Goal: Transaction & Acquisition: Book appointment/travel/reservation

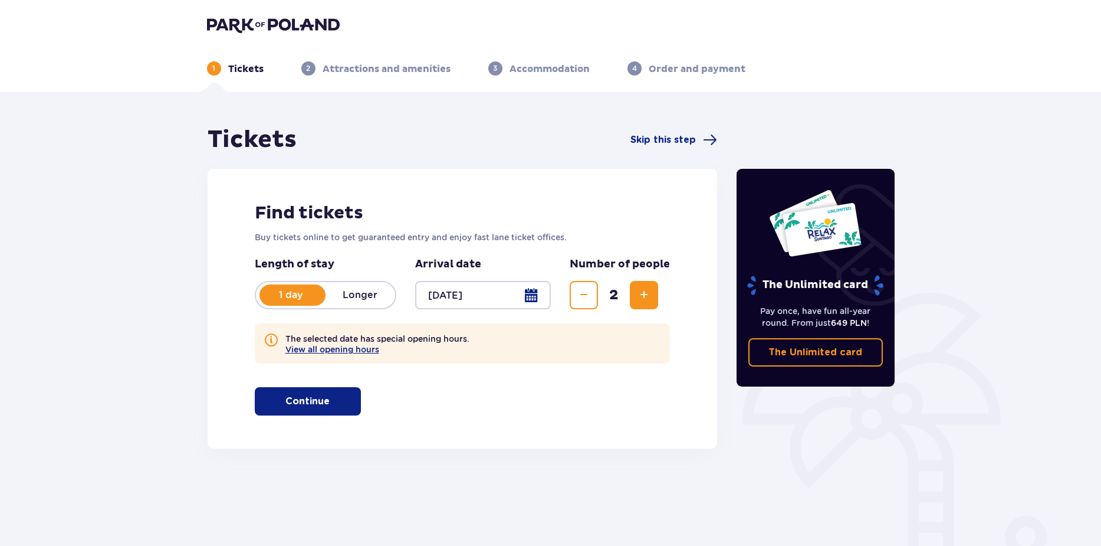
scroll to position [55, 0]
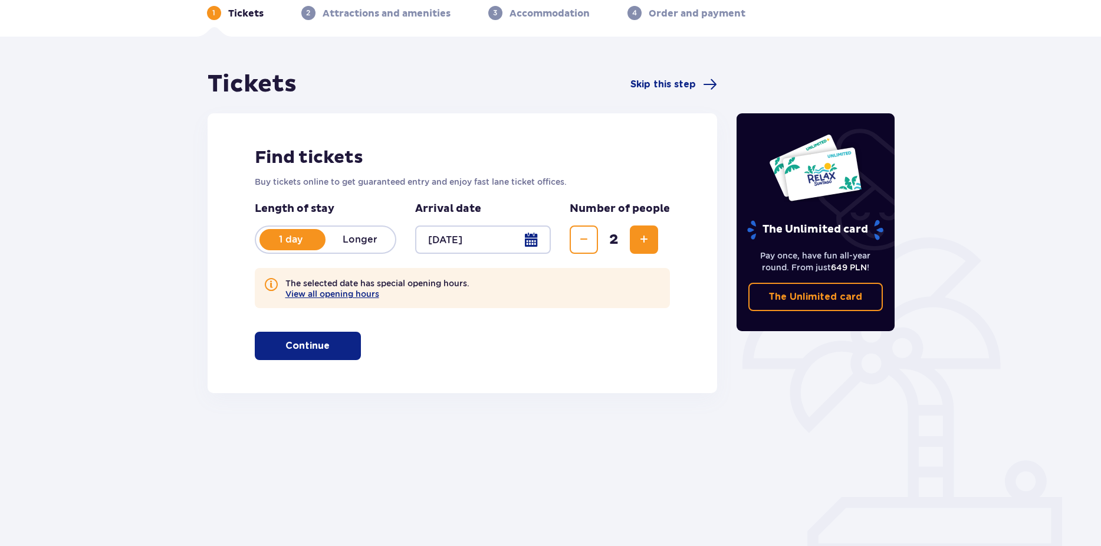
click at [306, 346] on p "Continue" at bounding box center [307, 345] width 44 height 13
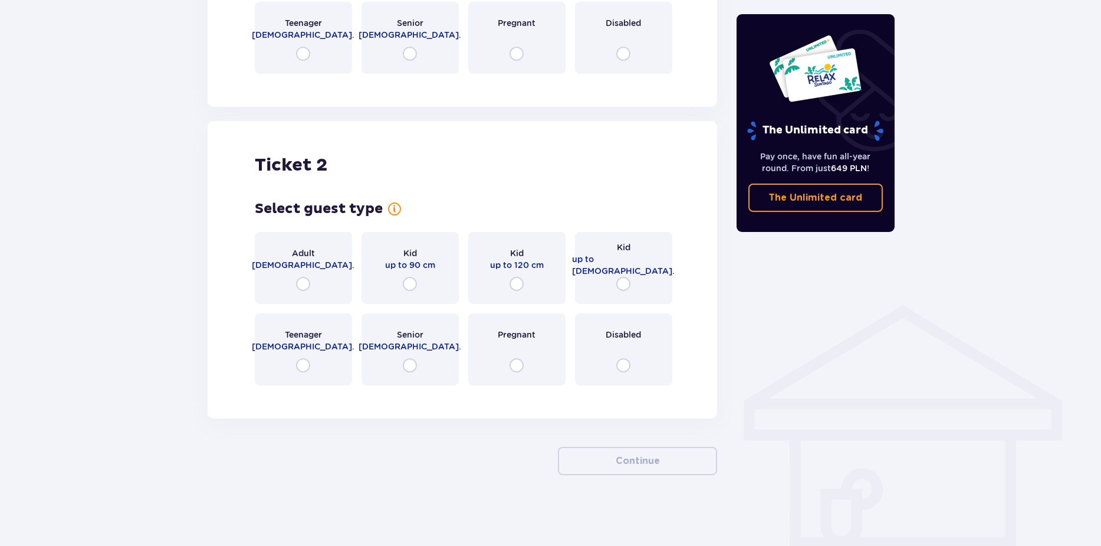
scroll to position [476, 0]
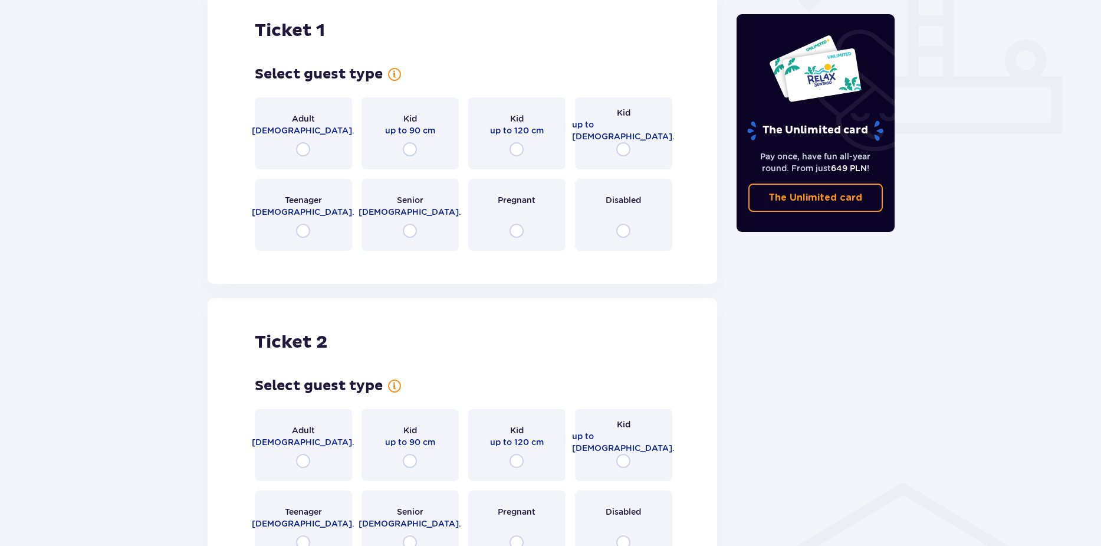
click at [303, 150] on input "radio" at bounding box center [303, 149] width 14 height 14
radio input "true"
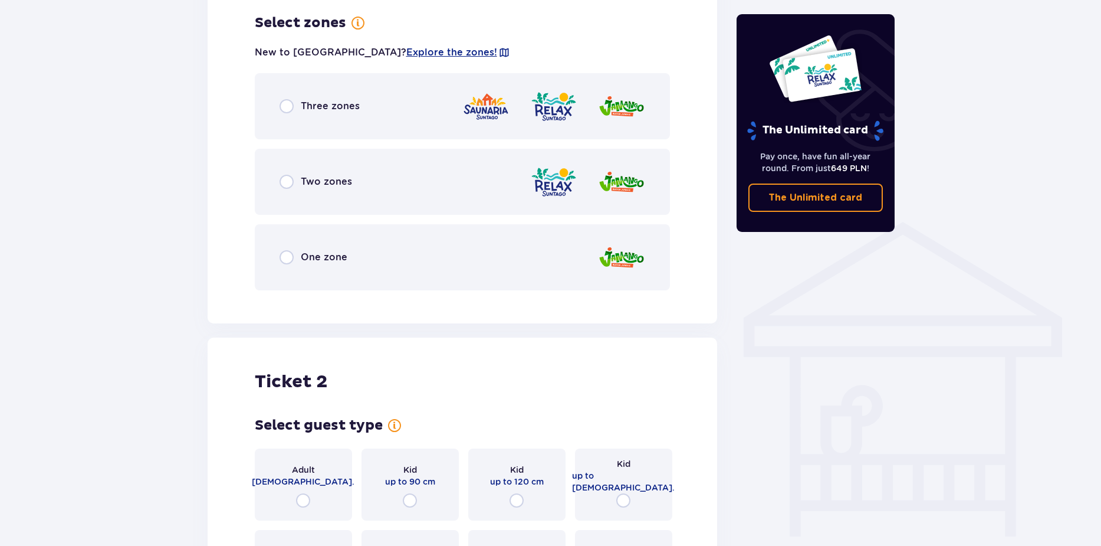
scroll to position [677, 0]
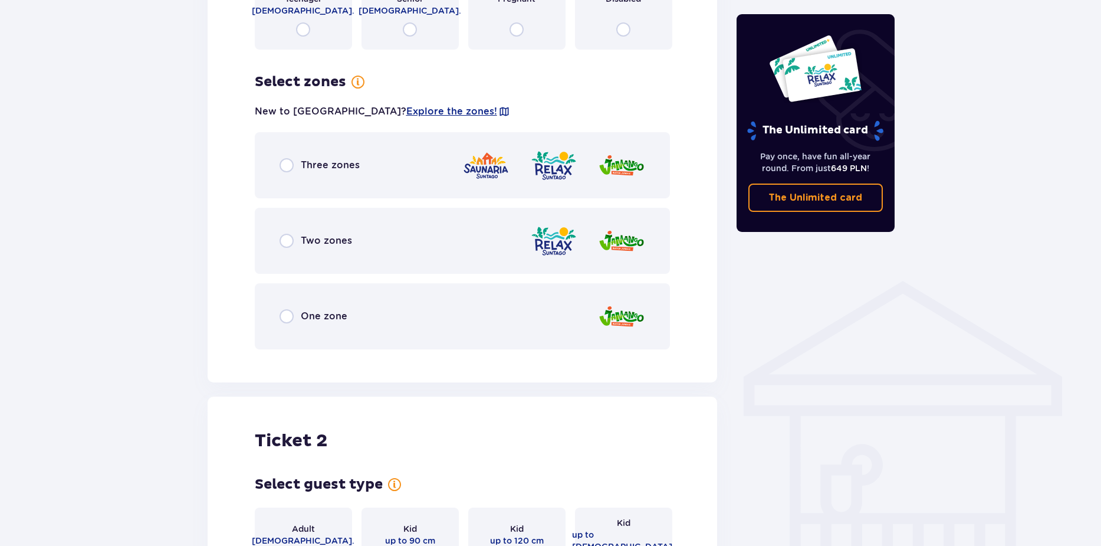
click at [283, 164] on input "radio" at bounding box center [287, 165] width 14 height 14
radio input "true"
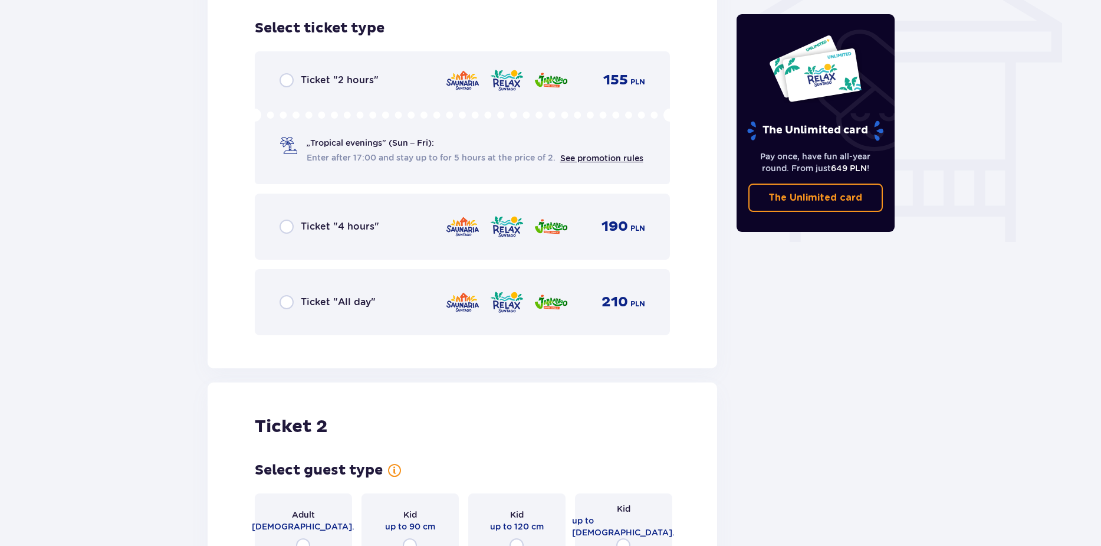
scroll to position [1036, 0]
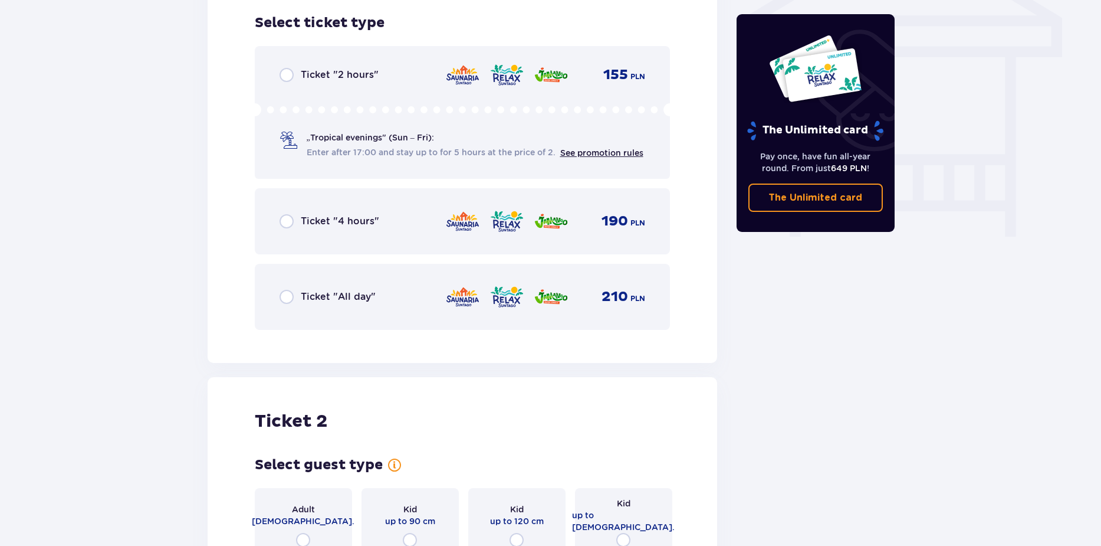
click at [283, 297] on input "radio" at bounding box center [287, 297] width 14 height 14
radio input "true"
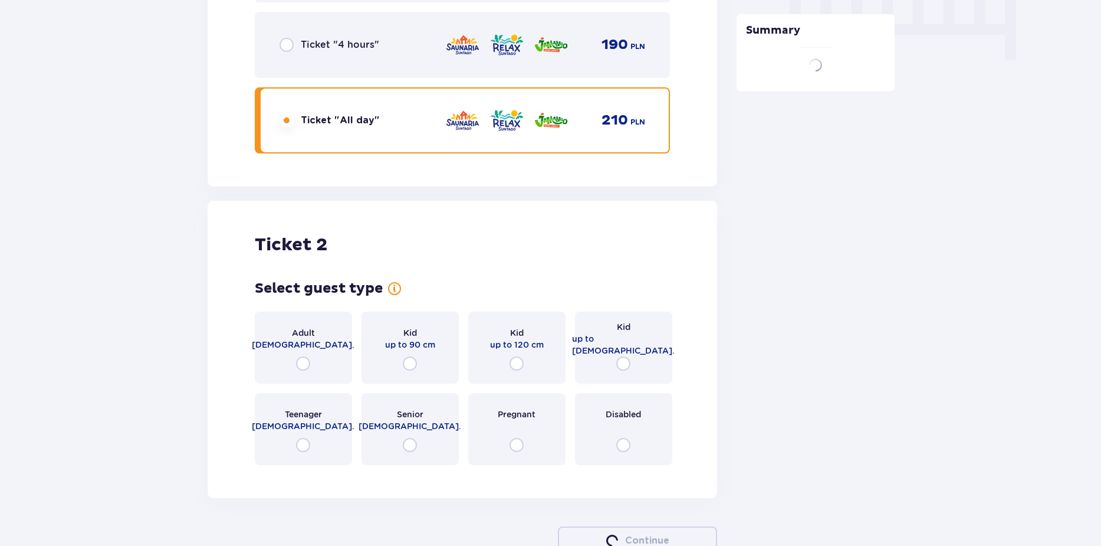
scroll to position [1292, 0]
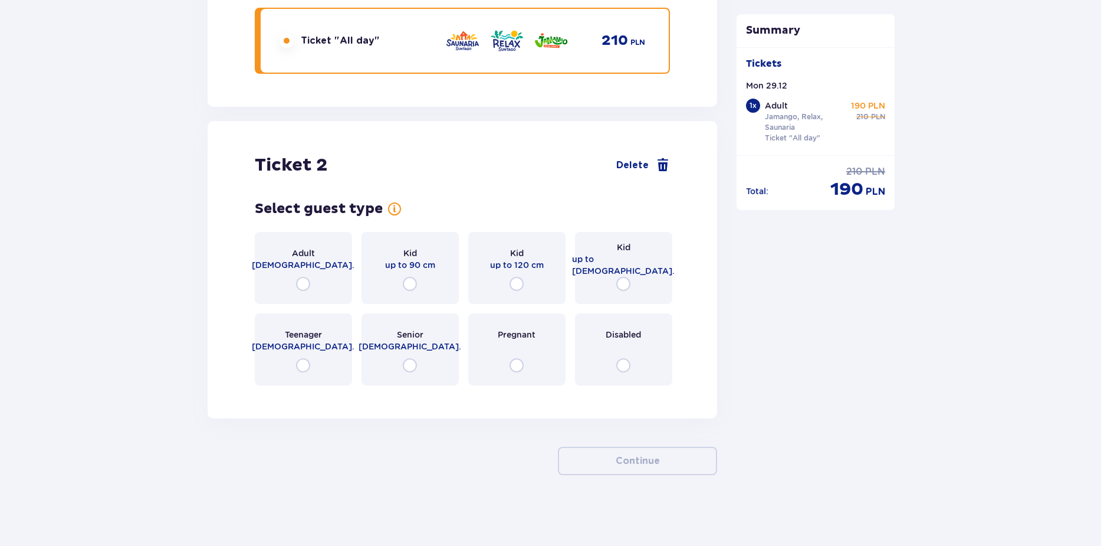
click at [303, 285] on input "radio" at bounding box center [303, 284] width 14 height 14
radio input "true"
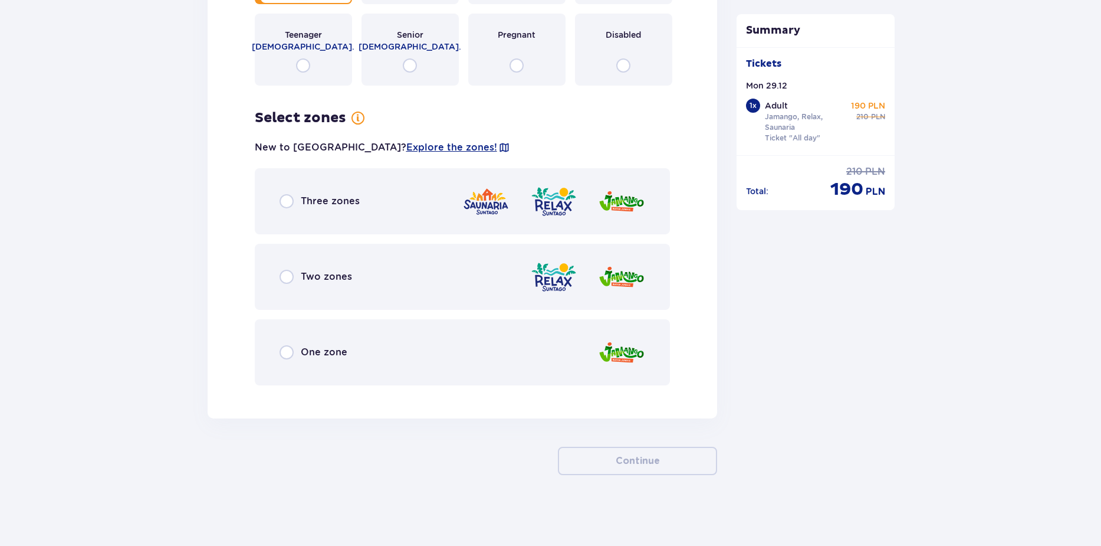
click at [289, 202] on input "radio" at bounding box center [287, 201] width 14 height 14
radio input "true"
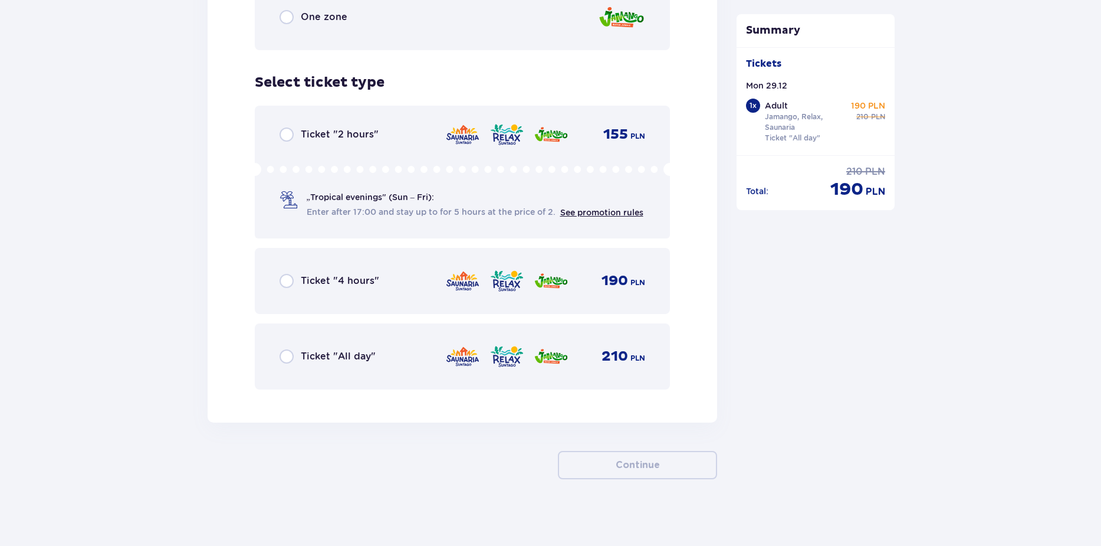
scroll to position [1930, 0]
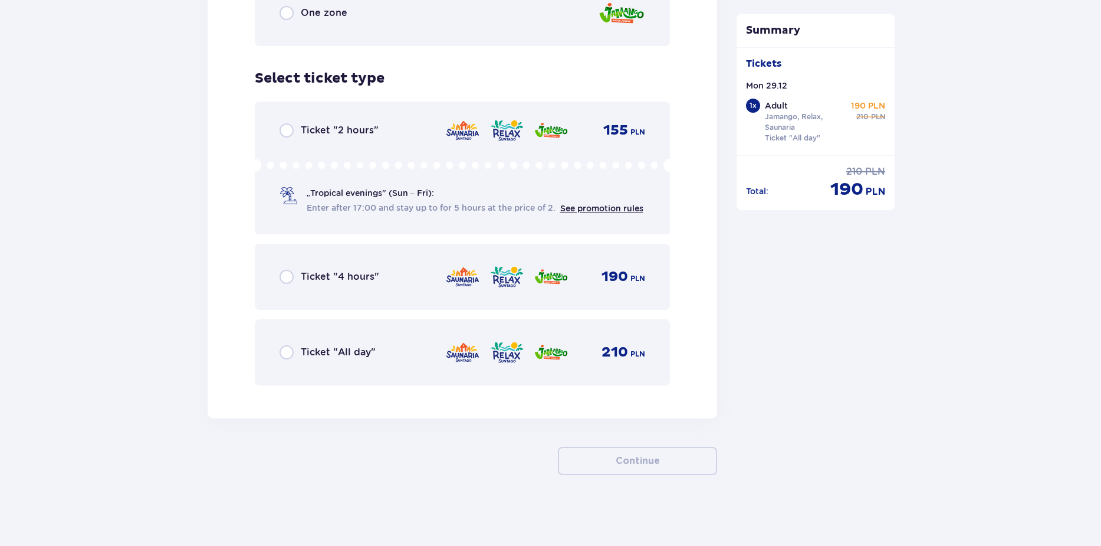
click at [291, 350] on input "radio" at bounding box center [287, 352] width 14 height 14
radio input "true"
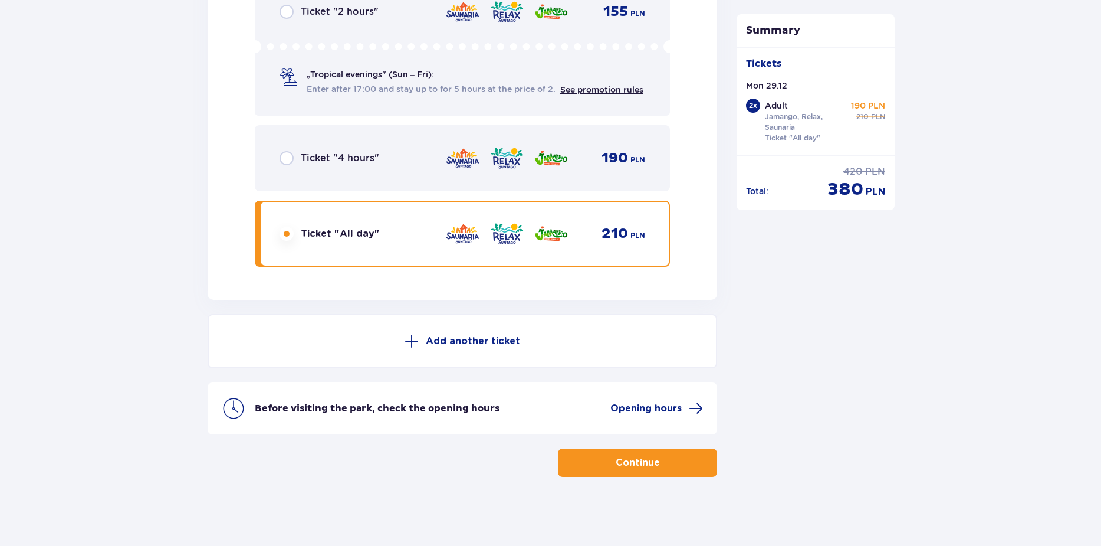
scroll to position [2051, 0]
